Goal: Information Seeking & Learning: Learn about a topic

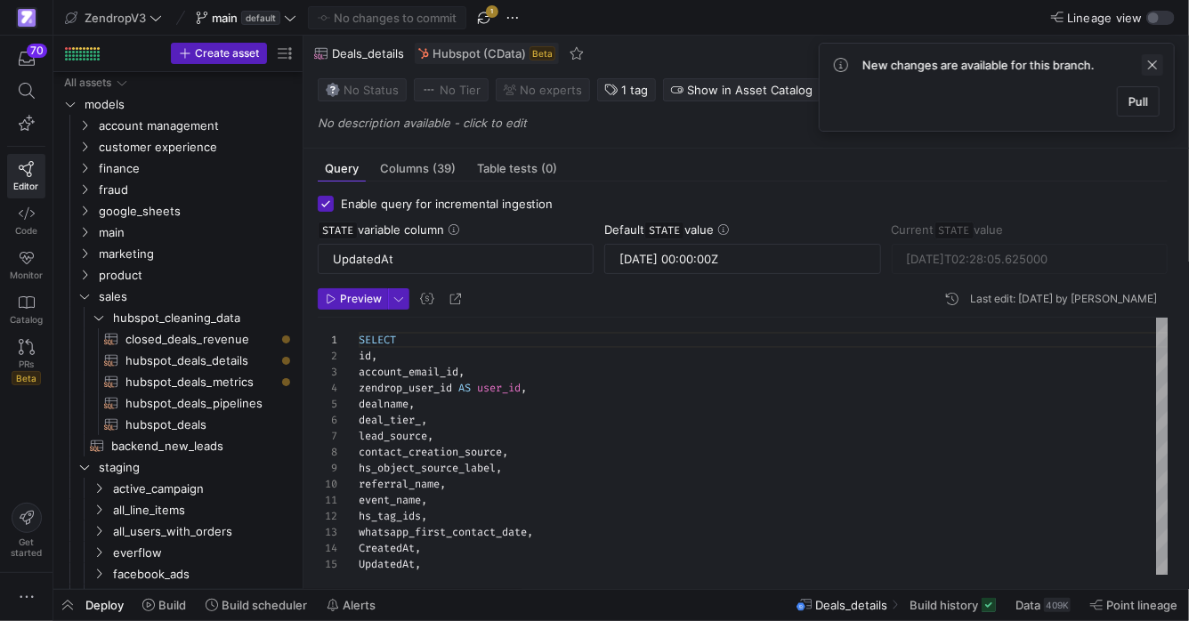
scroll to position [160, 0]
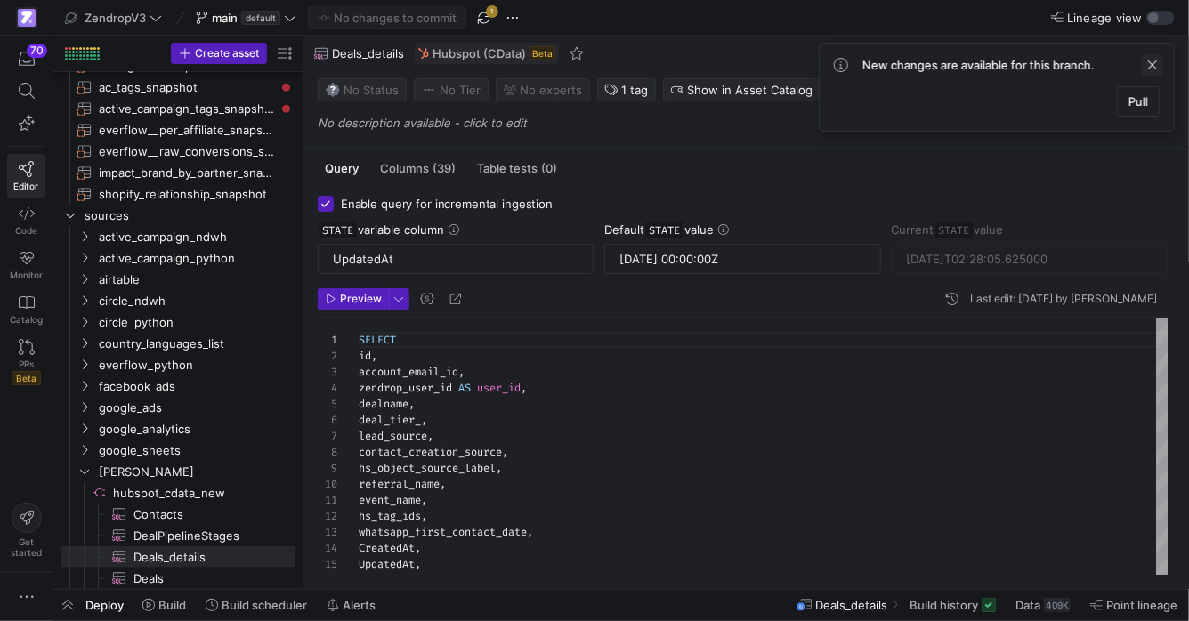
click at [1150, 63] on span at bounding box center [1152, 64] width 21 height 21
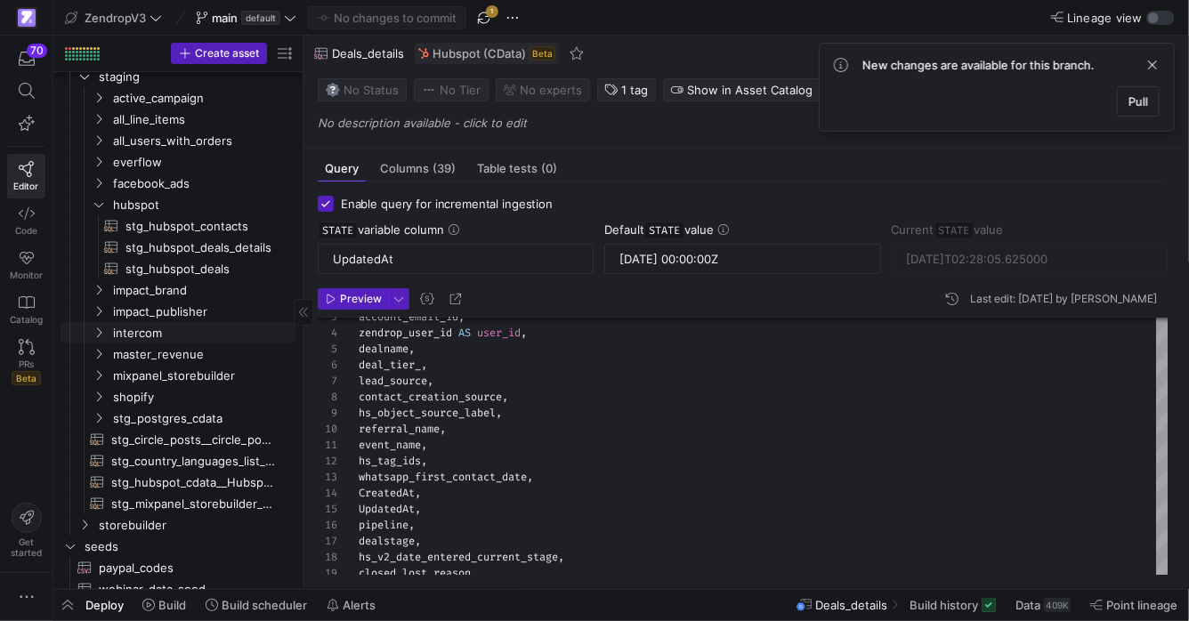
scroll to position [0, 0]
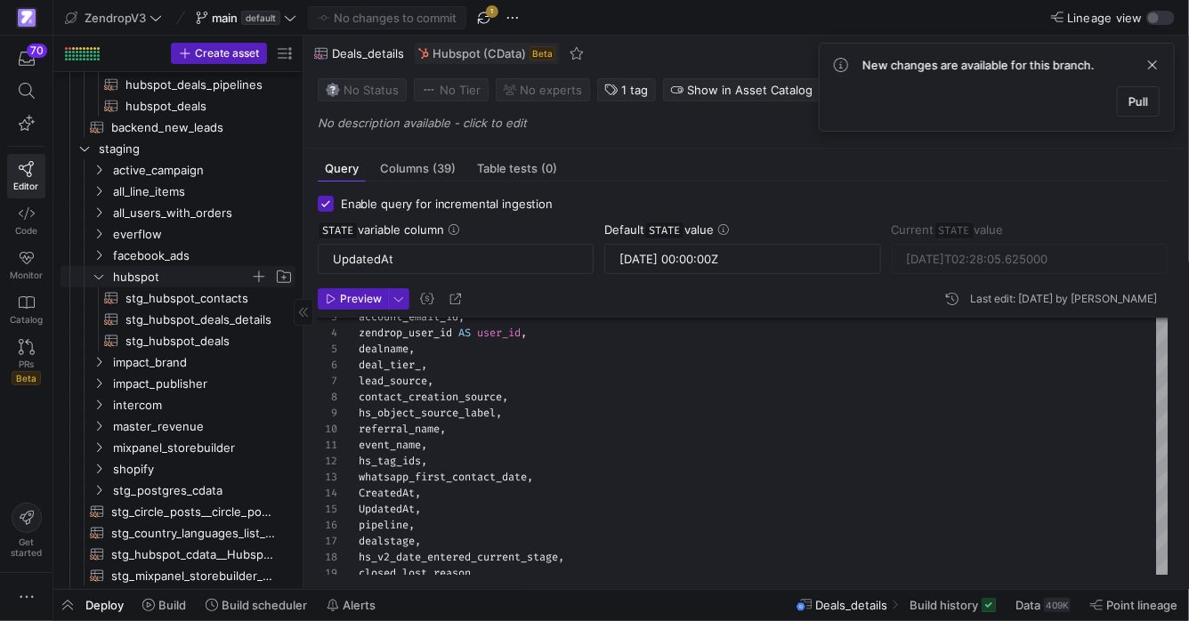
click at [97, 279] on icon "Press SPACE to select this row." at bounding box center [99, 276] width 12 height 11
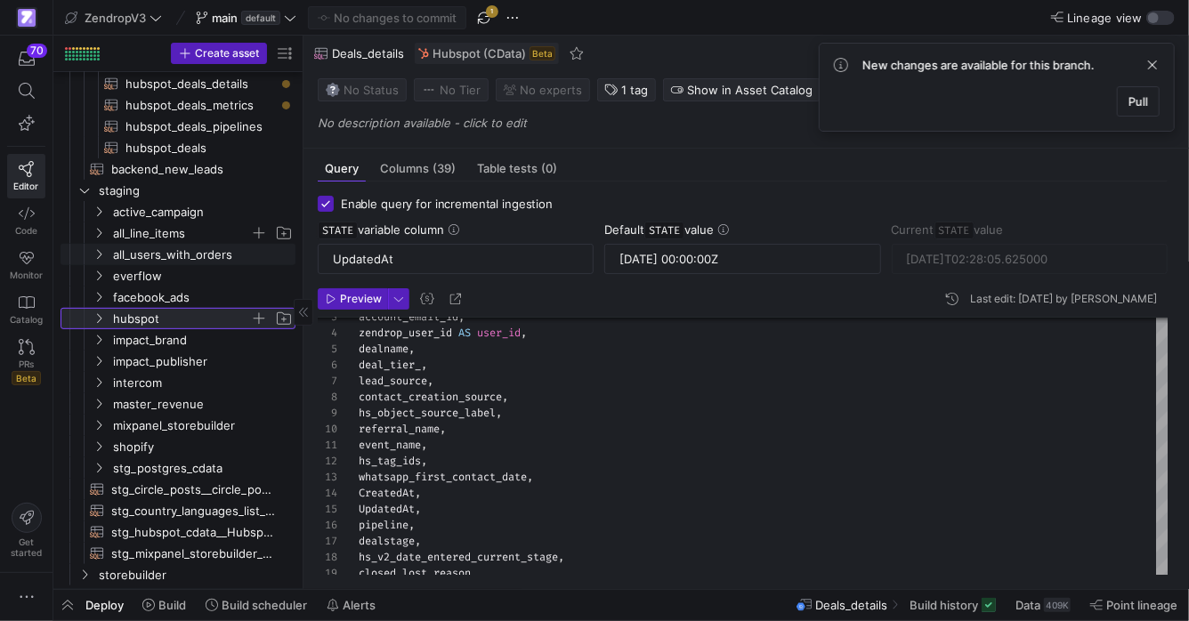
scroll to position [261, 0]
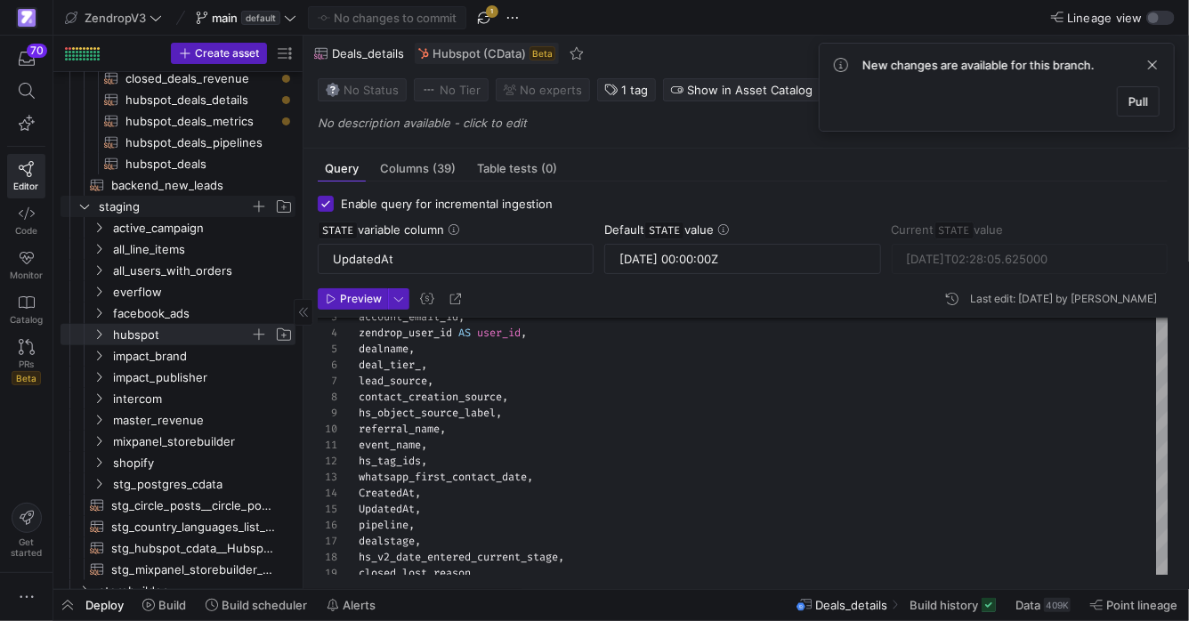
click at [86, 209] on icon "Press SPACE to select this row." at bounding box center [84, 206] width 12 height 11
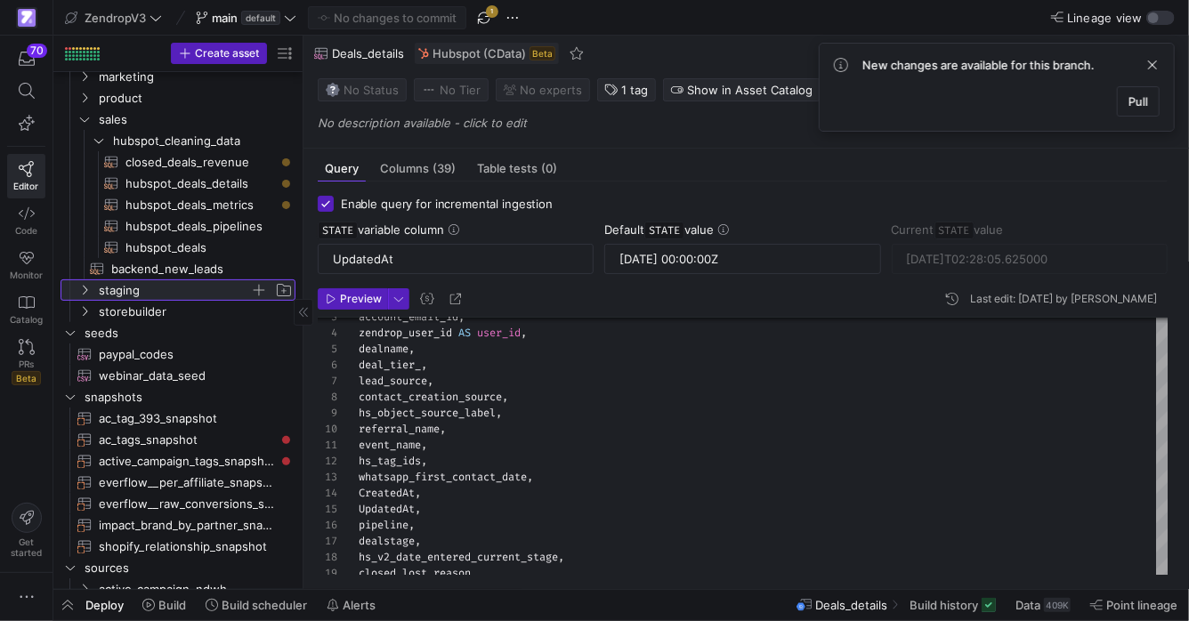
scroll to position [97, 0]
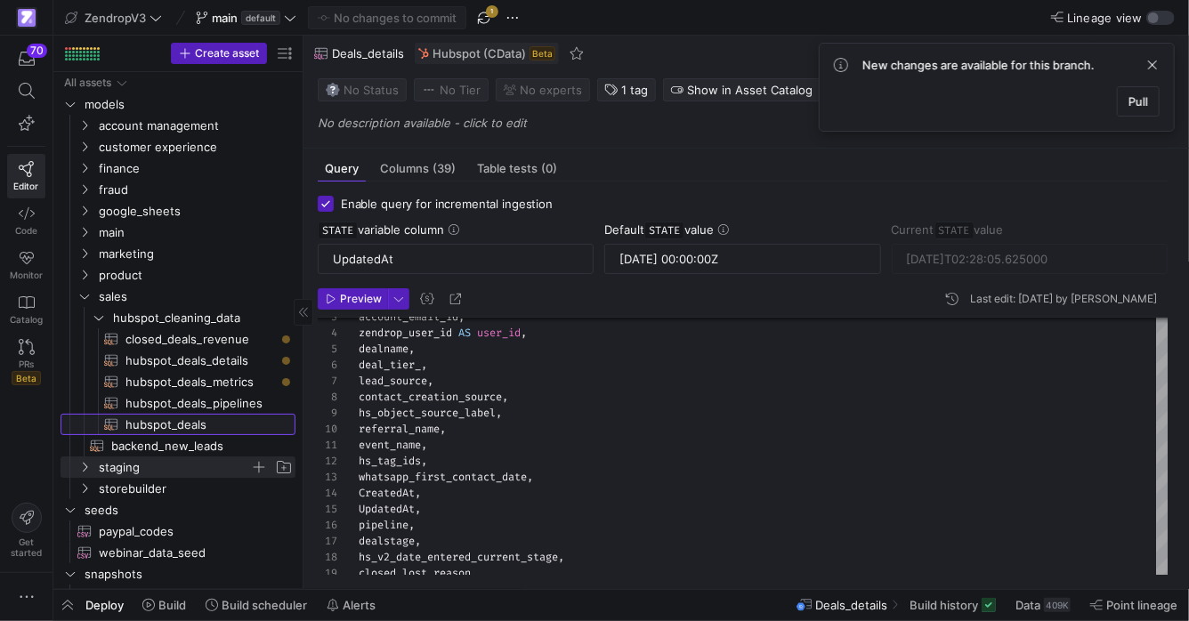
click at [203, 417] on span "hubspot_deals​​​​​​​​​​" at bounding box center [201, 425] width 150 height 20
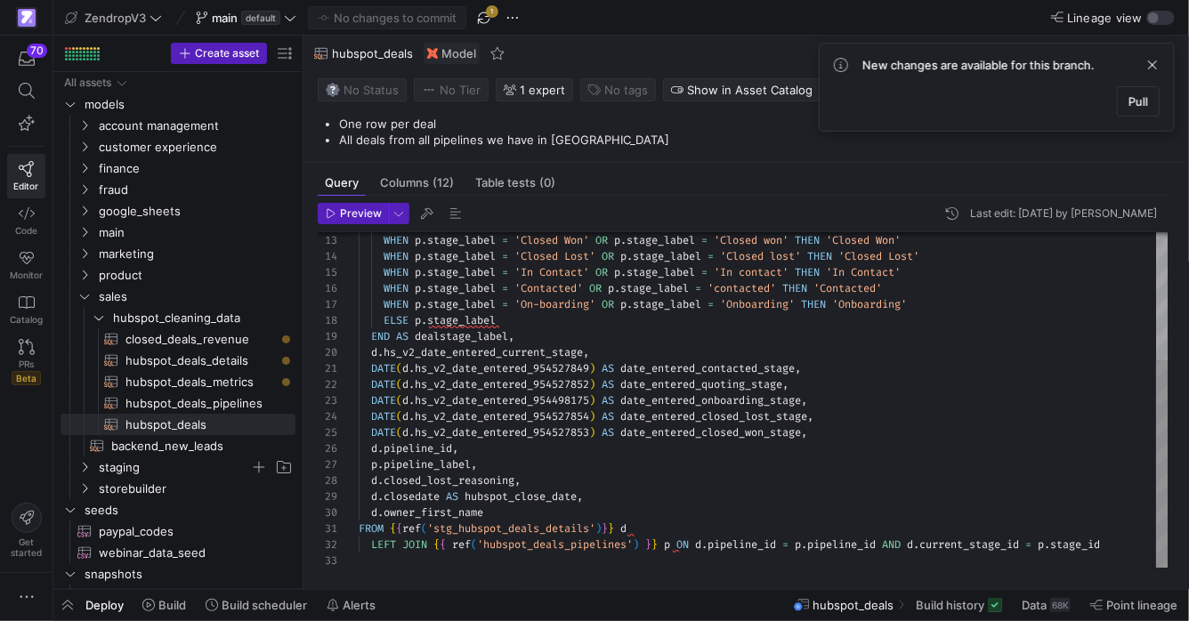
type textarea "DATE(d.hs_v2_date_entered_954527849) AS date_entered_contacted_stage, DATE(d.hs…"
click at [409, 510] on div "WHEN p . stage_label = 'Closed Won' OR p . stage_label = 'Closed won' THEN 'Clo…" at bounding box center [764, 297] width 810 height 543
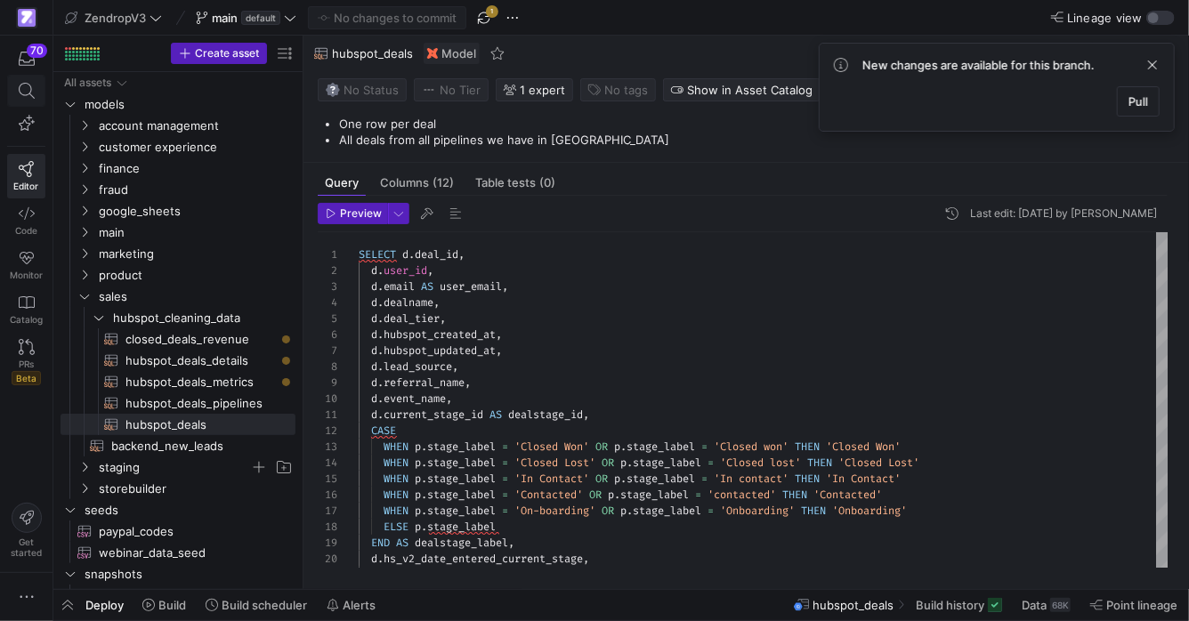
click at [36, 90] on button at bounding box center [26, 91] width 38 height 32
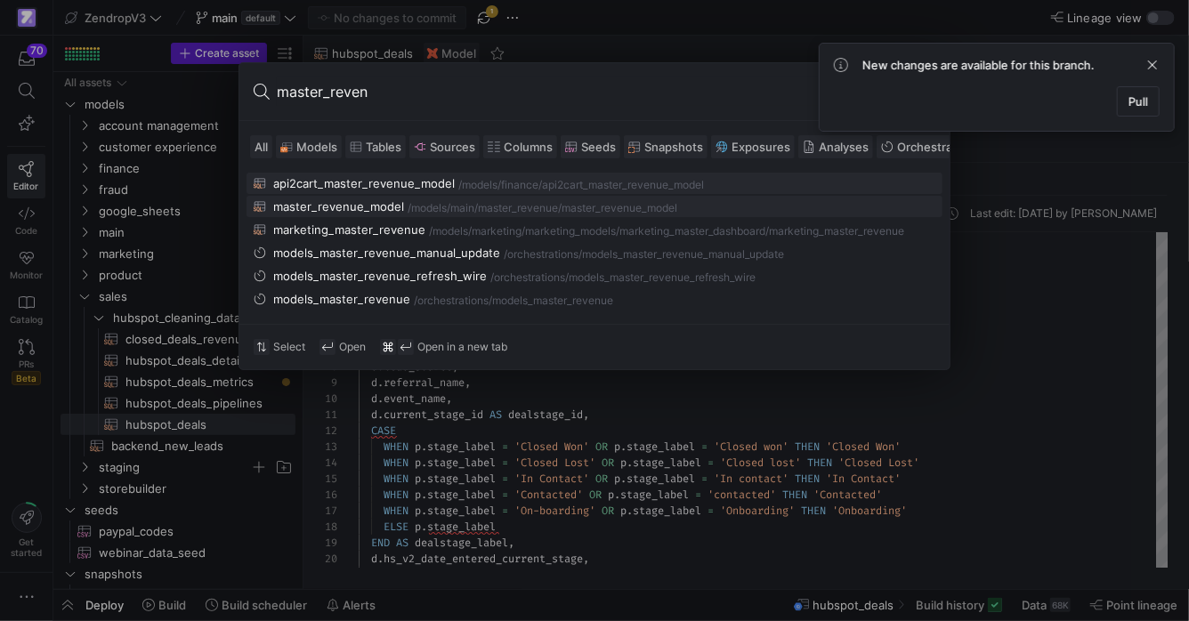
type input "master_reven"
click at [409, 210] on div "/models/" at bounding box center [429, 208] width 43 height 12
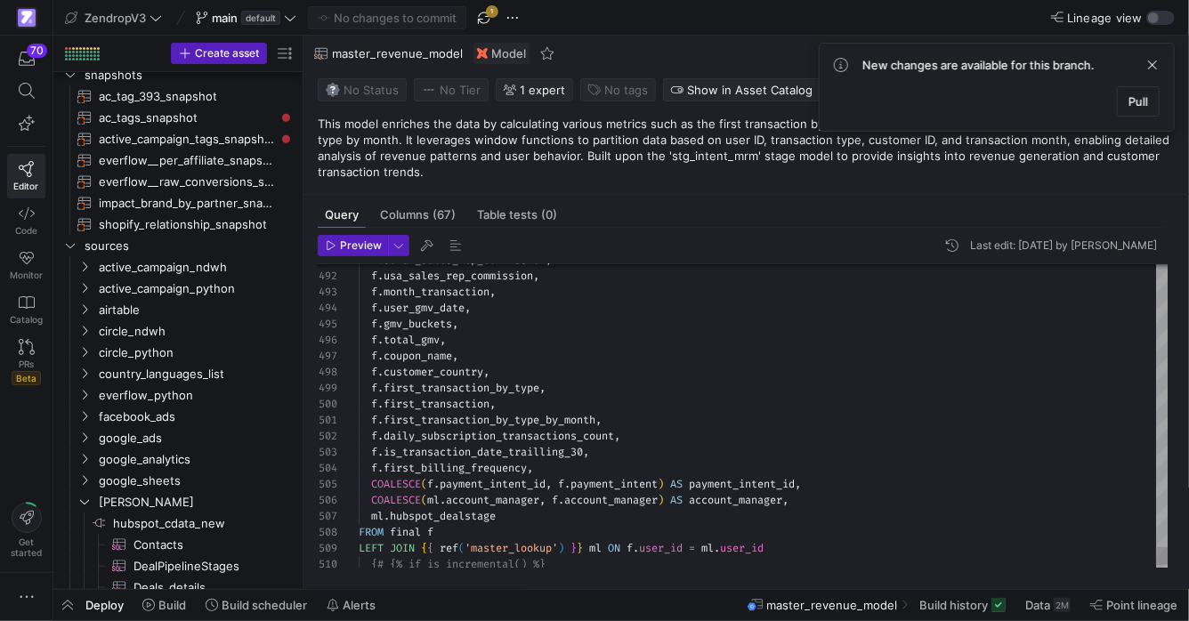
scroll to position [200, 0]
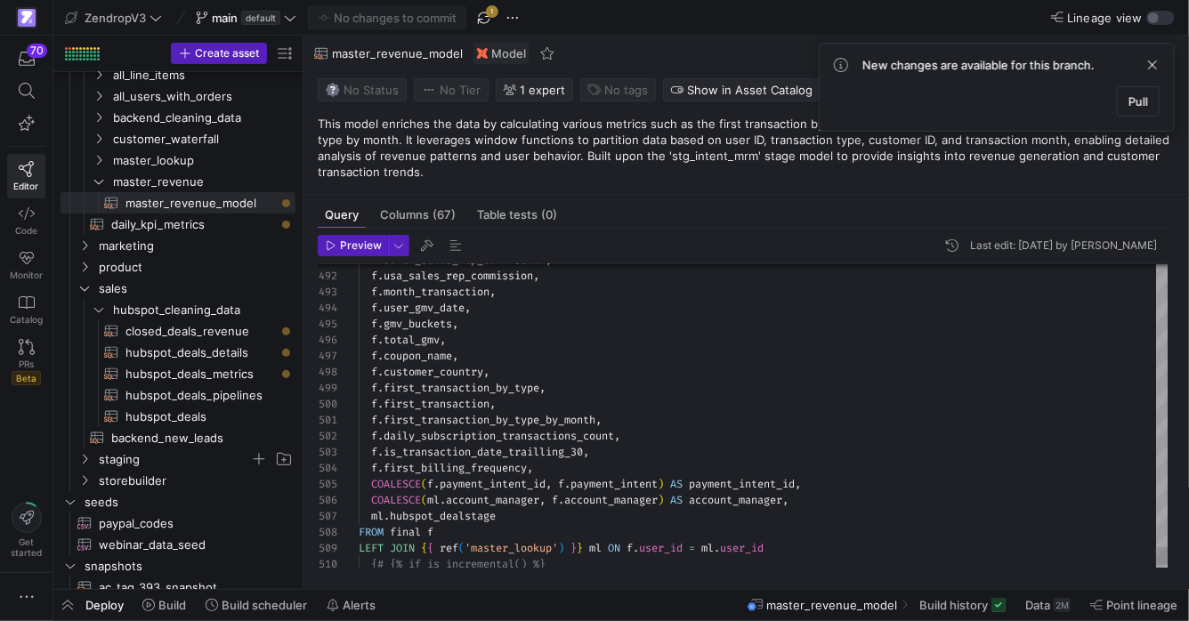
click at [685, 397] on div "f . first_transaction ," at bounding box center [764, 404] width 810 height 16
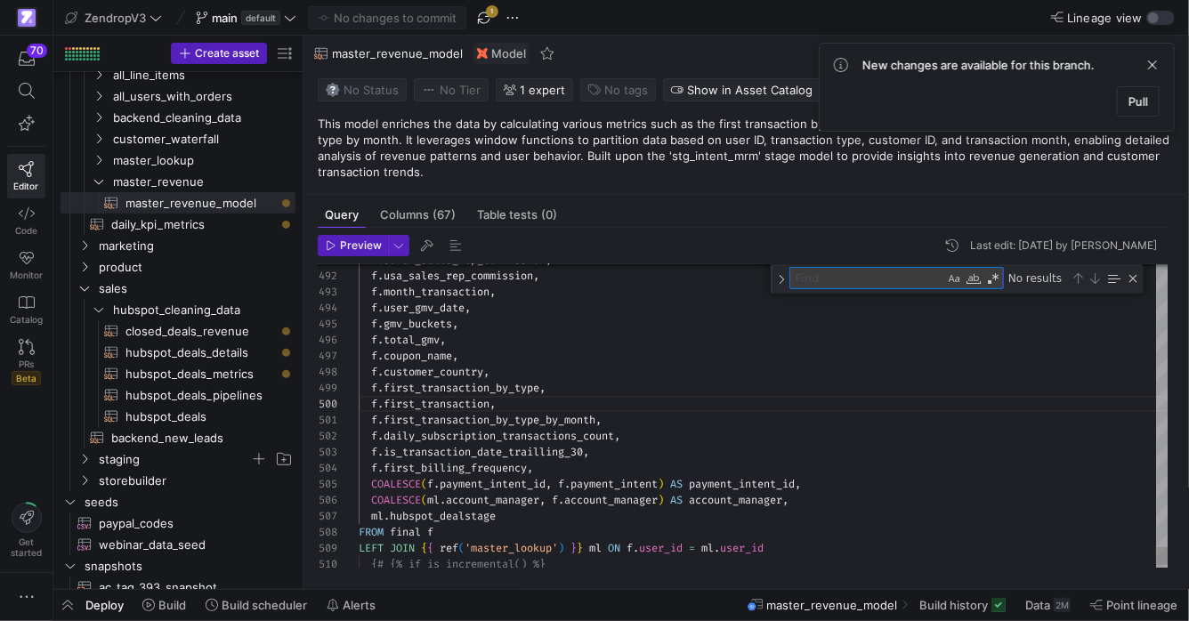
type textarea "f.first_transaction_by_type_by_month, f.daily_subscription_transactions_count, …"
type textarea "c"
type textarea "{# {{ config( materialized='view', partition_by={"field": "transaction_date_utc…"
type textarea "cl"
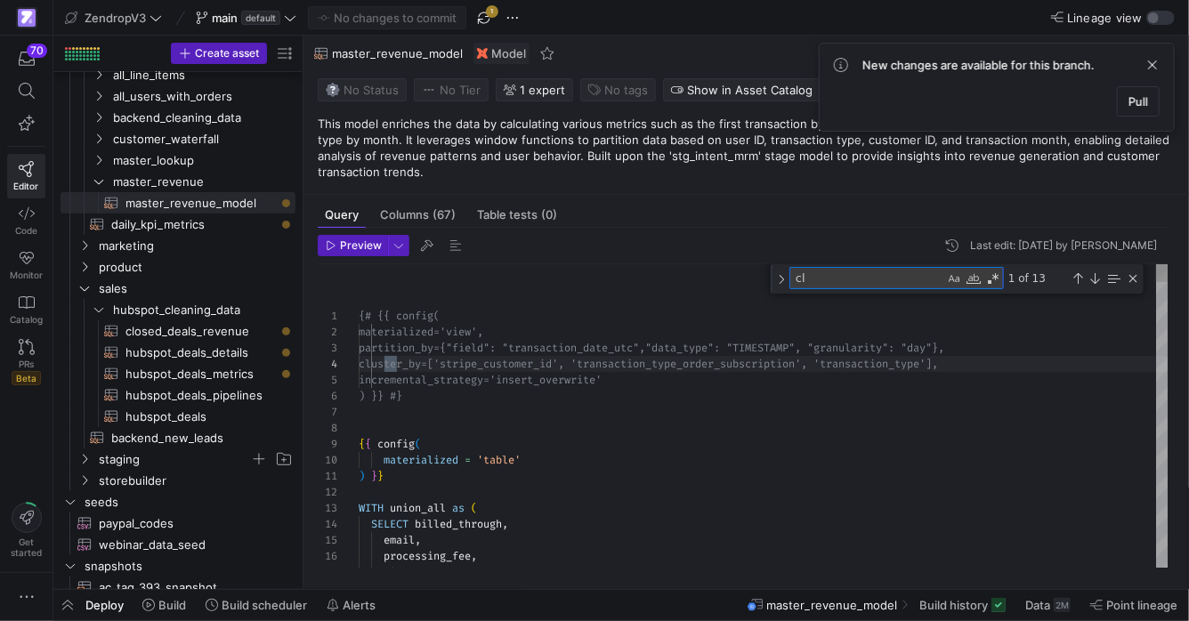
type textarea "ml.china_sales_deal_closed_at, ml.Sumai_Sales_Rep, ml.usa_sales_deal_closed_at,…"
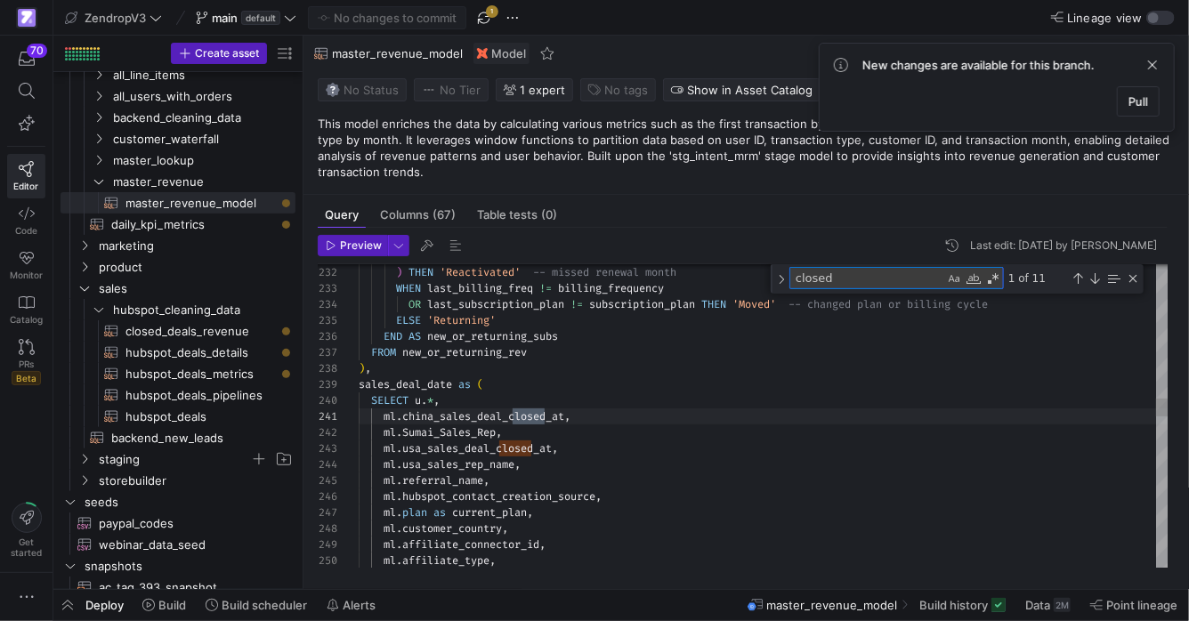
scroll to position [160, 191]
type textarea "closed"
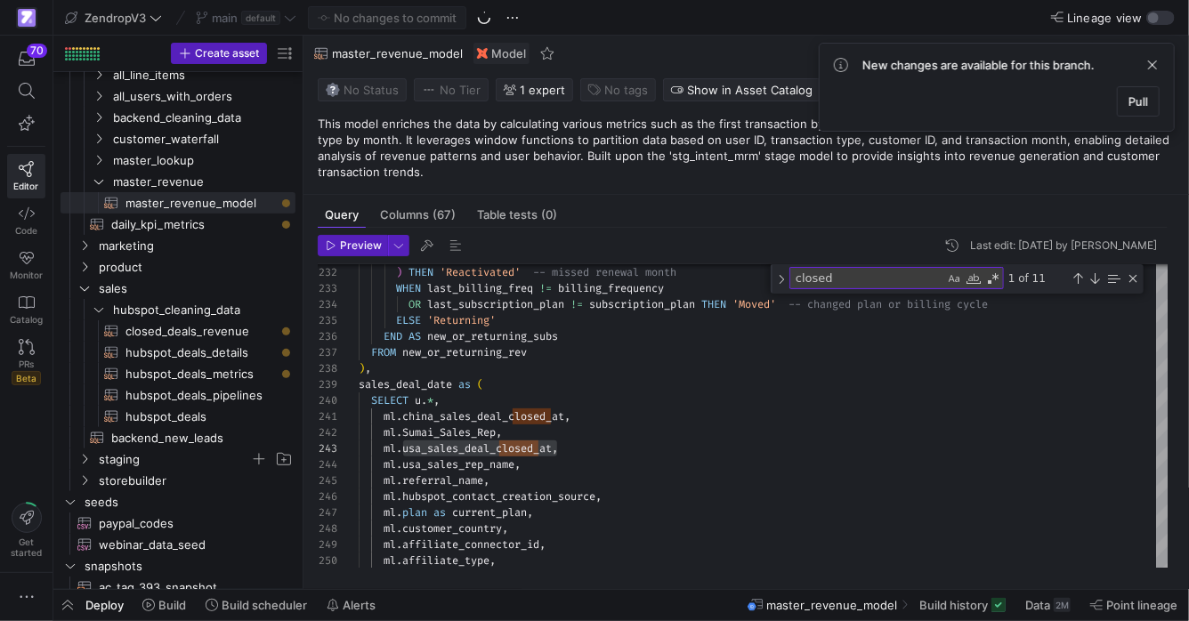
click at [1163, 64] on div "New changes are available for this branch. Pull" at bounding box center [997, 87] width 356 height 89
click at [1126, 278] on div "Close (Escape)" at bounding box center [1133, 278] width 14 height 14
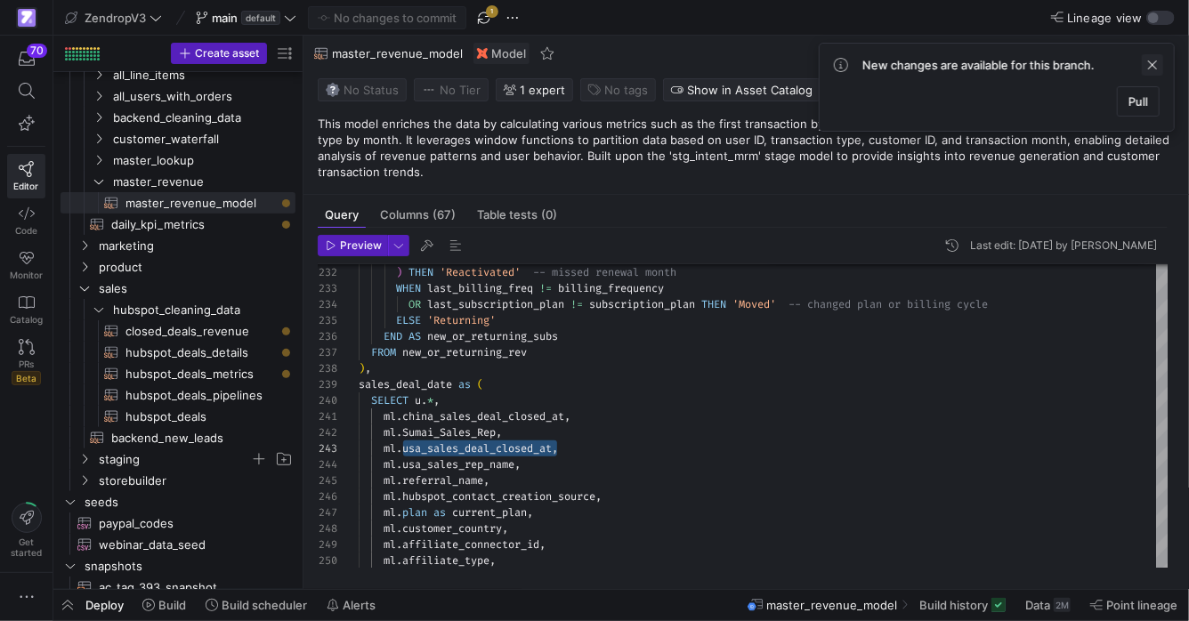
click at [1156, 63] on span at bounding box center [1152, 64] width 21 height 21
